Goal: Task Accomplishment & Management: Manage account settings

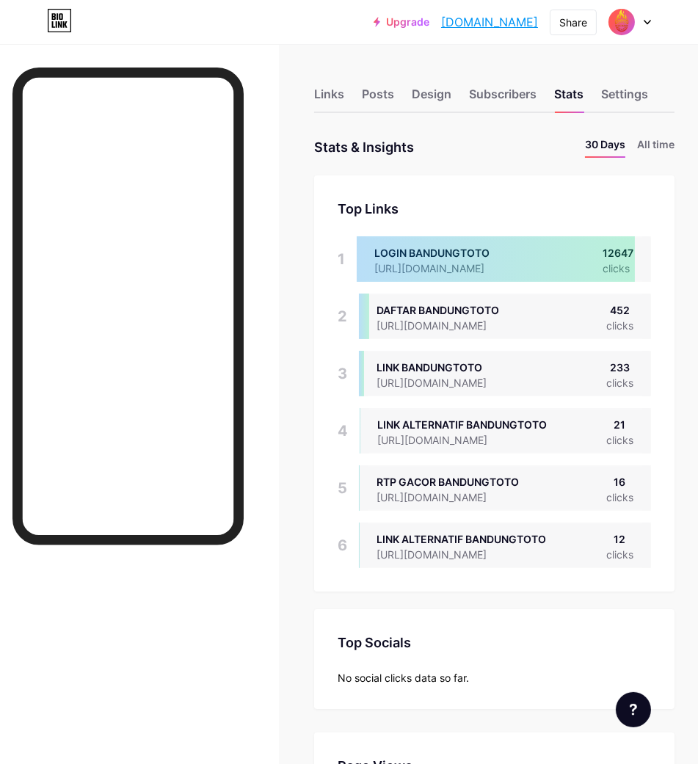
scroll to position [764, 698]
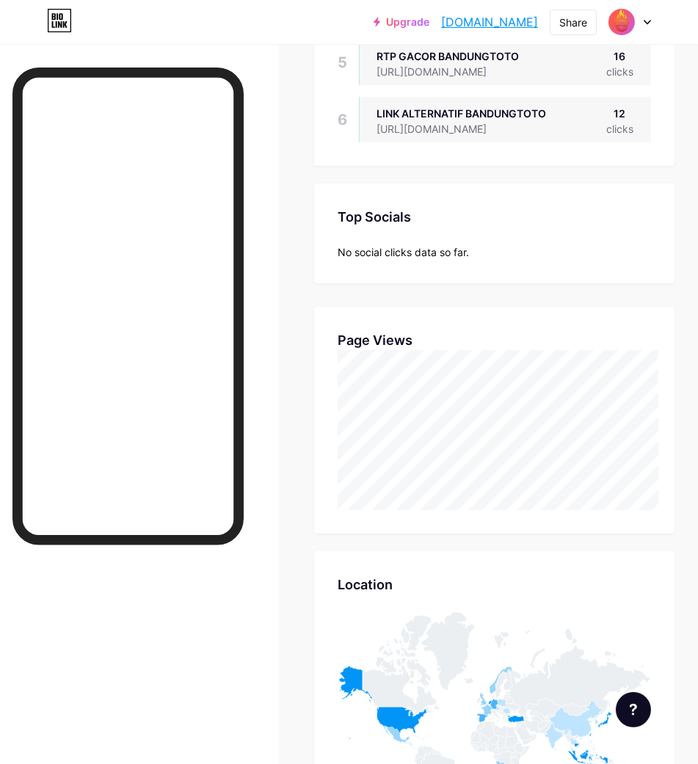
scroll to position [489, 0]
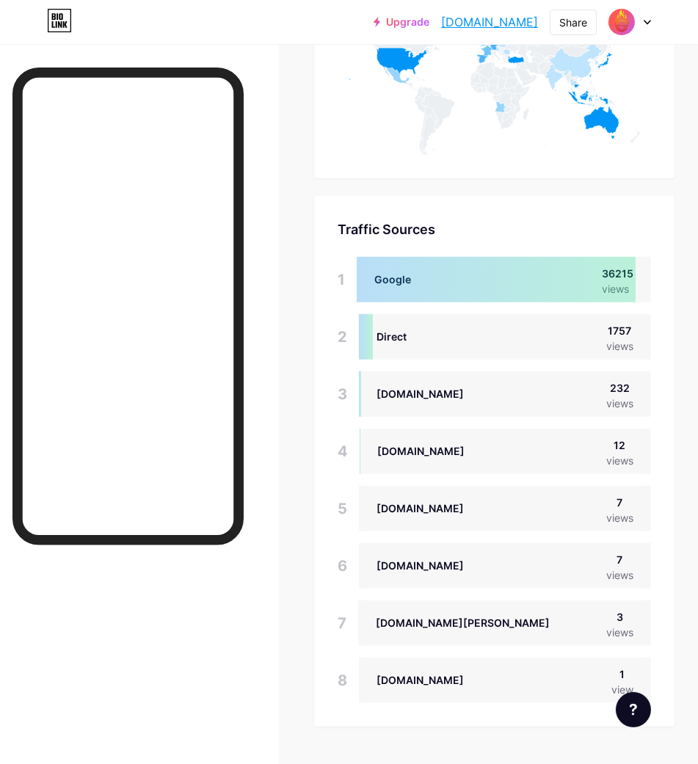
scroll to position [1124, 0]
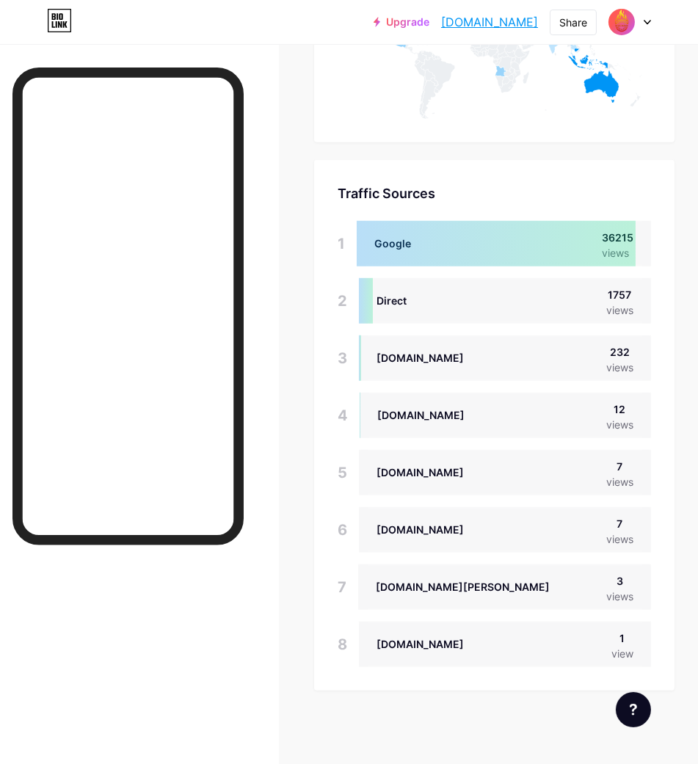
click at [464, 530] on div "[DOMAIN_NAME]" at bounding box center [419, 529] width 87 height 15
drag, startPoint x: 468, startPoint y: 530, endPoint x: 533, endPoint y: 522, distance: 65.7
click at [464, 522] on div "[DOMAIN_NAME]" at bounding box center [419, 529] width 87 height 15
copy div "dbankcloud.com"
click at [412, 526] on div "[DOMAIN_NAME]" at bounding box center [419, 529] width 87 height 15
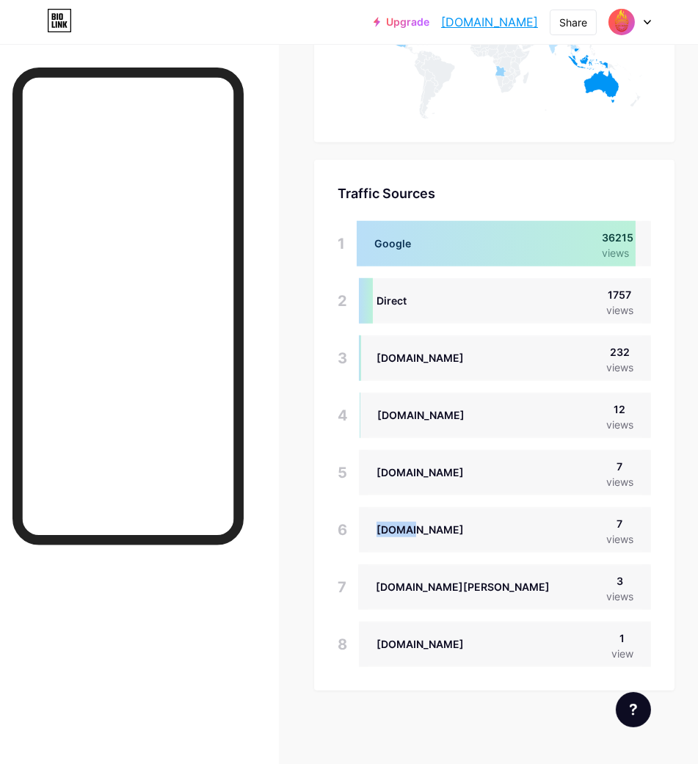
click at [412, 526] on div "[DOMAIN_NAME]" at bounding box center [419, 529] width 87 height 15
copy div "[DOMAIN_NAME]"
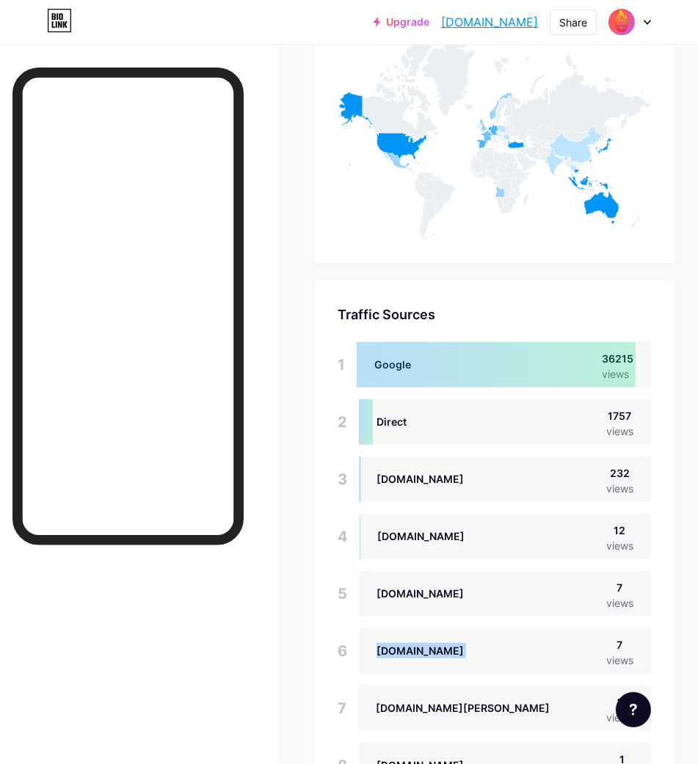
scroll to position [716, 0]
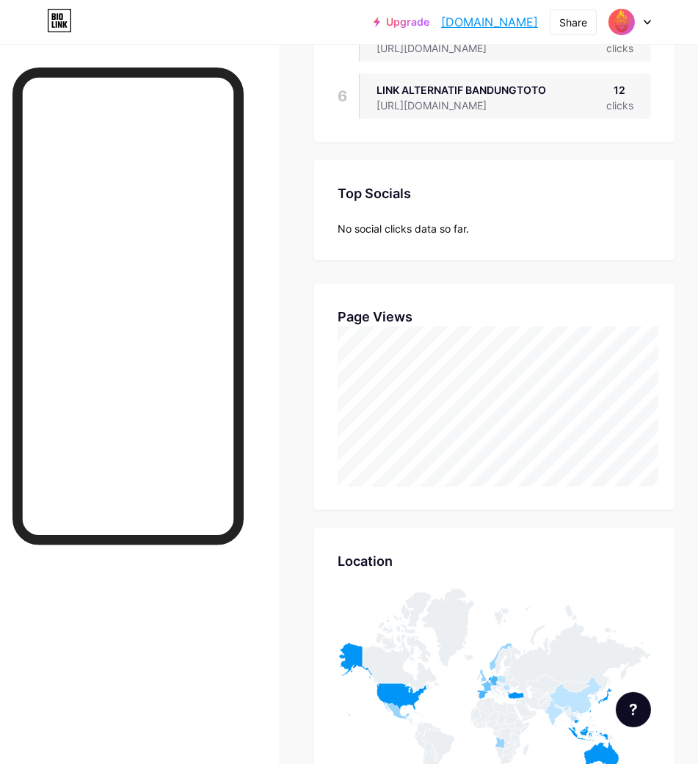
scroll to position [489, 0]
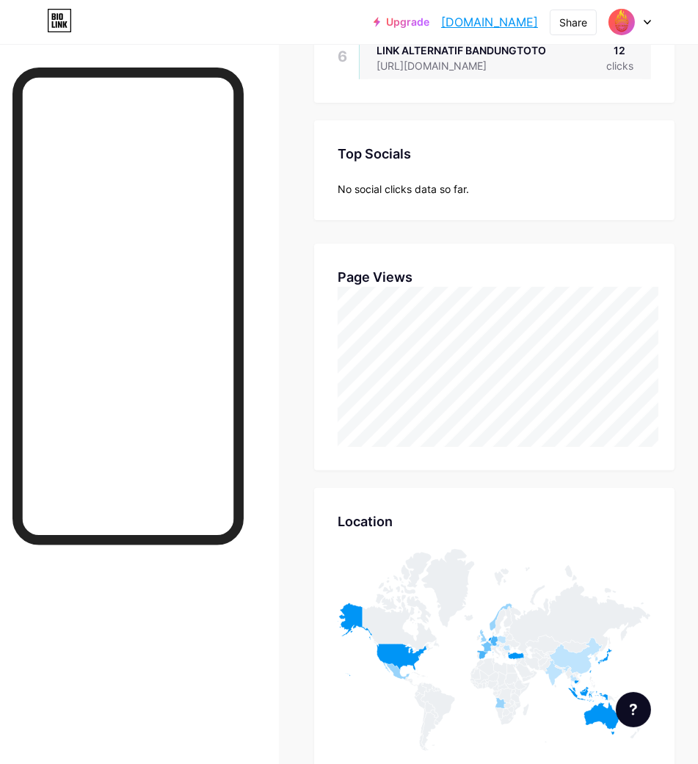
click at [693, 250] on div "Links Posts Design Subscribers Stats Settings Stats & Insights Page Stats 30 Da…" at bounding box center [349, 475] width 698 height 1840
